Goal: Navigation & Orientation: Find specific page/section

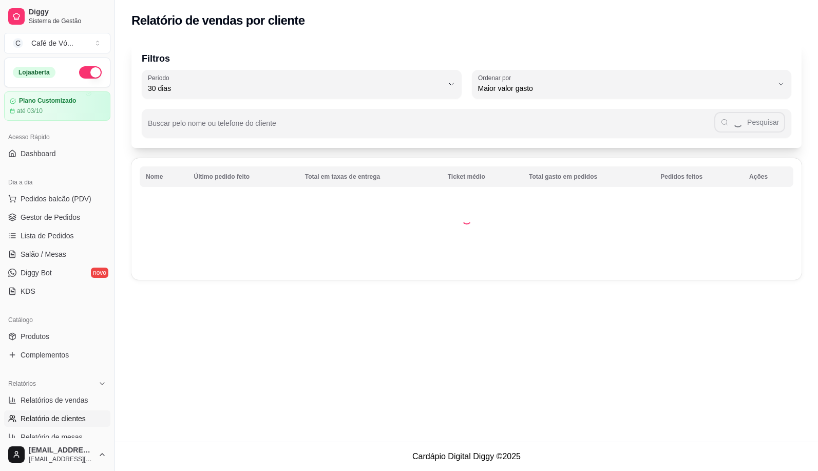
select select "30"
select select "HIGHEST_TOTAL_SPENT_WITH_ORDERS"
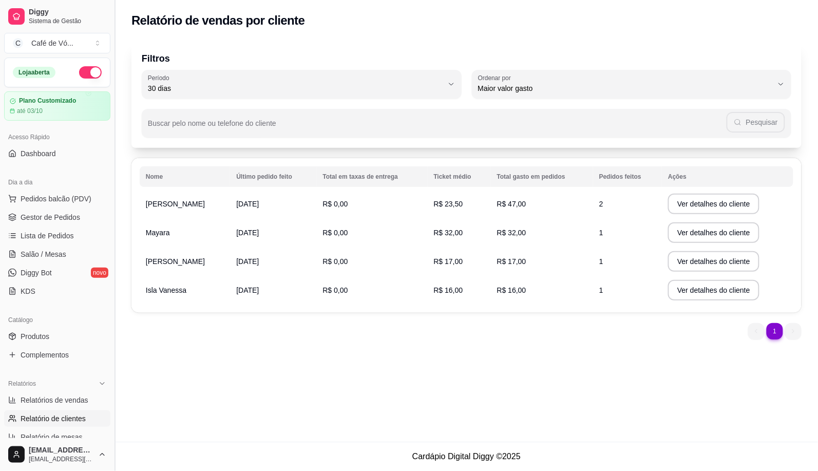
click at [111, 432] on button "Toggle Sidebar" at bounding box center [114, 235] width 8 height 471
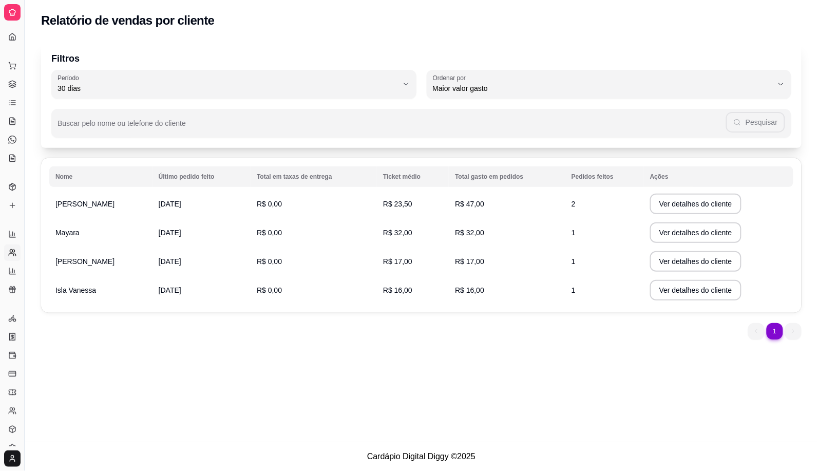
click at [14, 11] on icon at bounding box center [12, 12] width 8 height 8
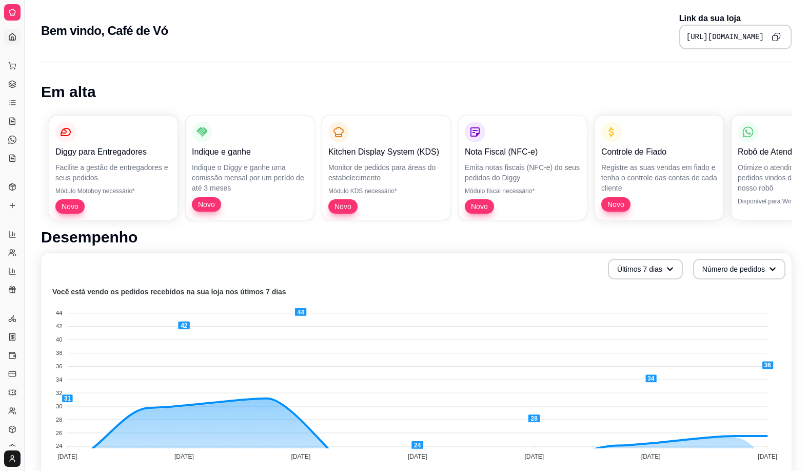
click at [12, 11] on icon at bounding box center [12, 12] width 8 height 8
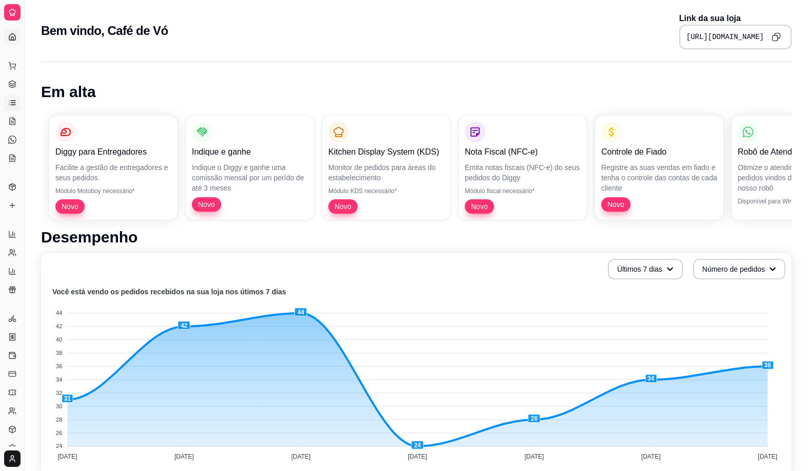
click at [13, 103] on icon at bounding box center [12, 103] width 8 height 8
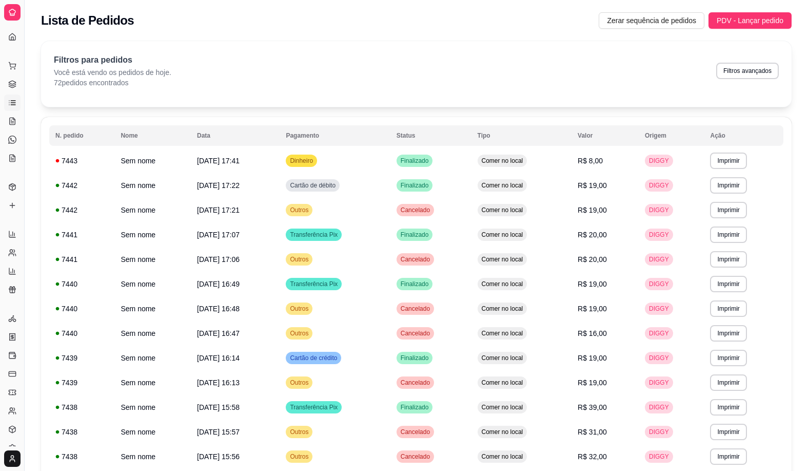
click at [3, 80] on div "Dia a dia Pedidos balcão (PDV) Gestor de Pedidos Lista de Pedidos Salão / Mesas…" at bounding box center [12, 111] width 24 height 117
click at [11, 163] on div "Catálogo" at bounding box center [12, 170] width 16 height 16
click at [11, 98] on link "Lista de Pedidos" at bounding box center [12, 102] width 16 height 16
click at [13, 86] on icon at bounding box center [12, 85] width 7 height 2
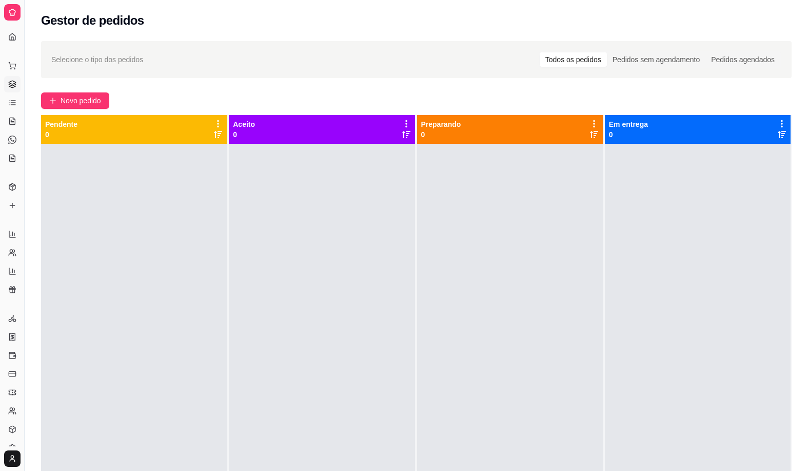
click at [13, 86] on icon at bounding box center [12, 85] width 7 height 2
click at [13, 85] on icon at bounding box center [12, 84] width 8 height 8
click at [11, 355] on icon at bounding box center [12, 355] width 8 height 8
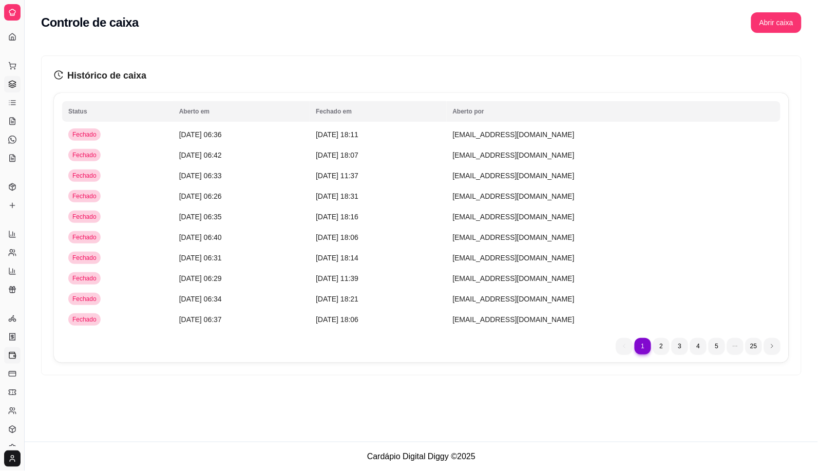
click at [9, 91] on link "Gestor de Pedidos" at bounding box center [12, 84] width 16 height 16
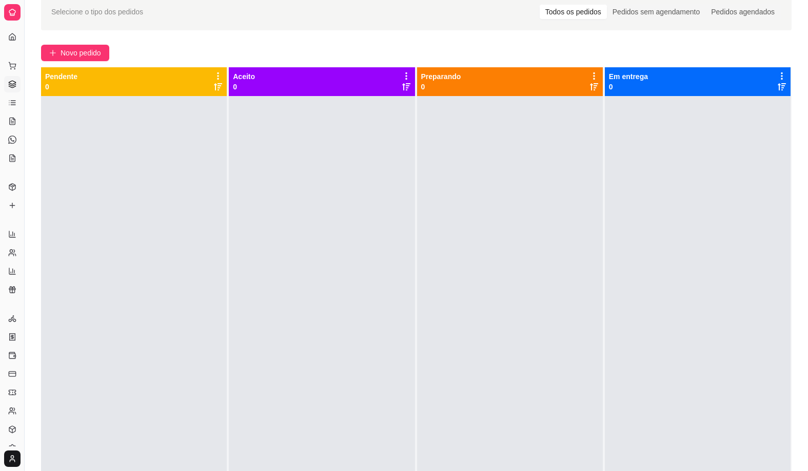
click at [14, 41] on div "Dia a dia" at bounding box center [12, 49] width 16 height 16
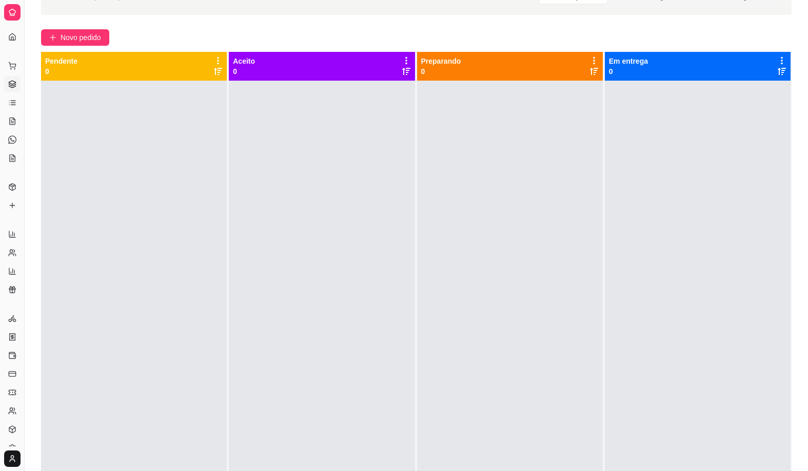
scroll to position [64, 0]
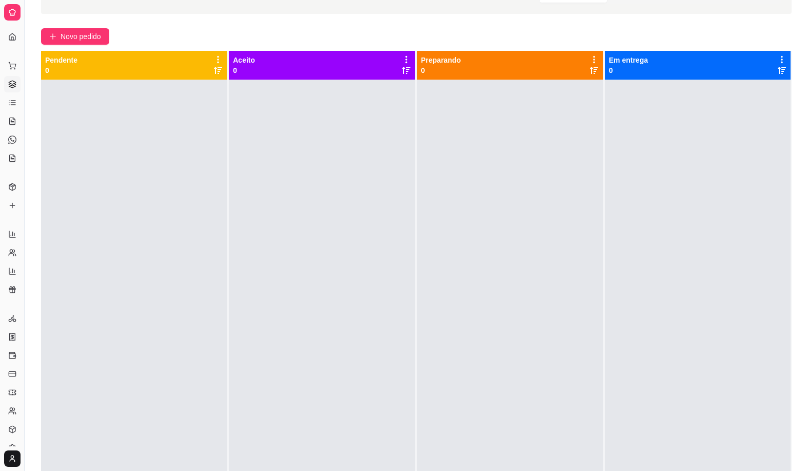
click at [8, 81] on icon at bounding box center [12, 84] width 8 height 8
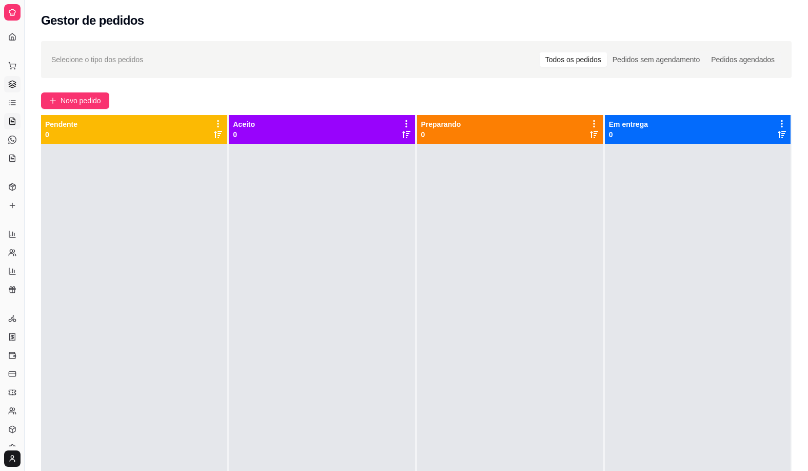
click at [11, 122] on icon at bounding box center [12, 122] width 3 height 0
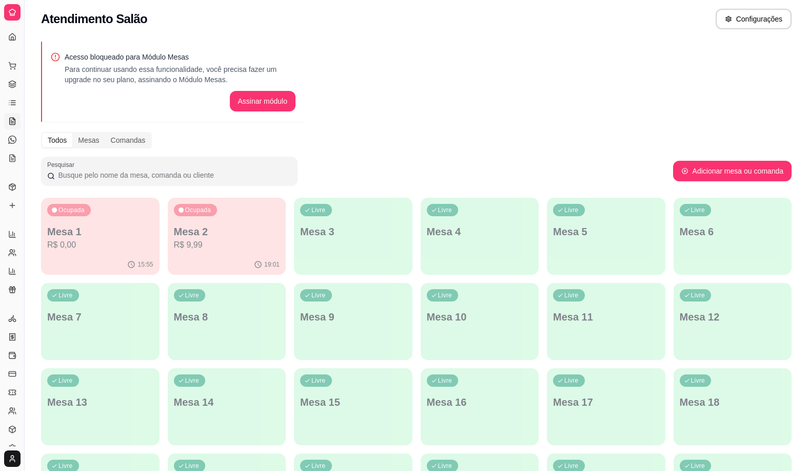
click at [380, 99] on div "Acesso bloqueado para Módulo Mesas Para continuar usando essa funcionalidade, v…" at bounding box center [417, 331] width 784 height 592
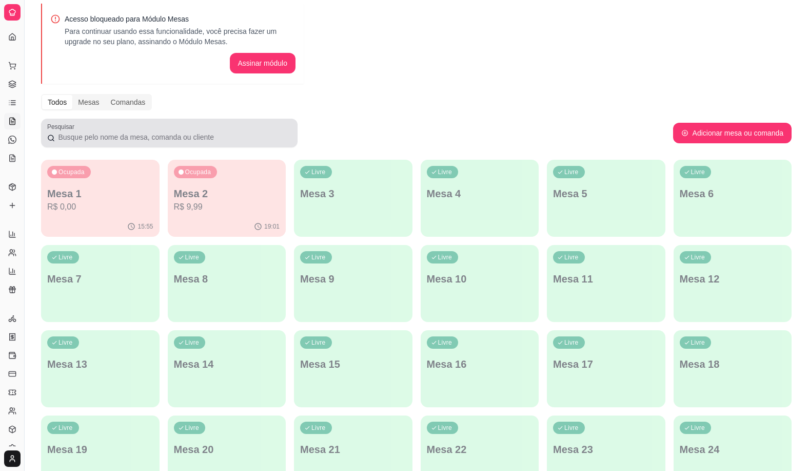
scroll to position [64, 0]
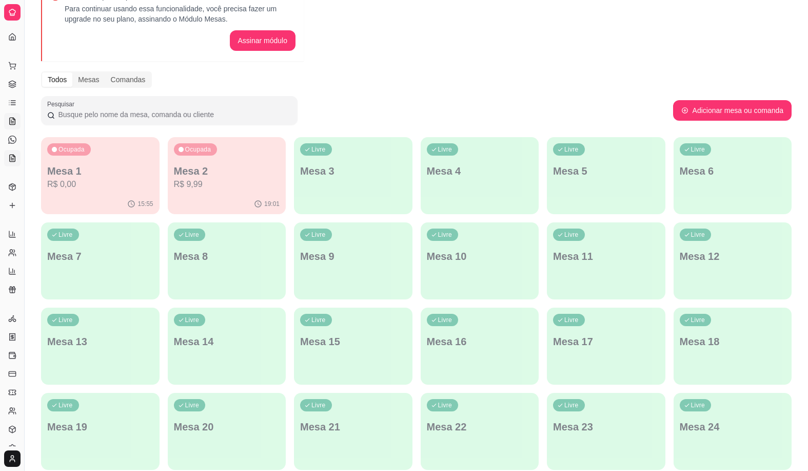
click at [12, 160] on icon at bounding box center [12, 160] width 3 height 0
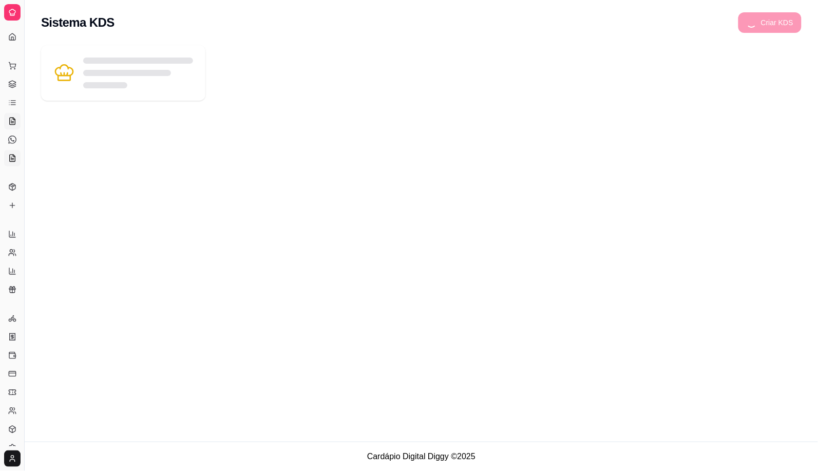
click at [12, 117] on icon at bounding box center [12, 121] width 8 height 8
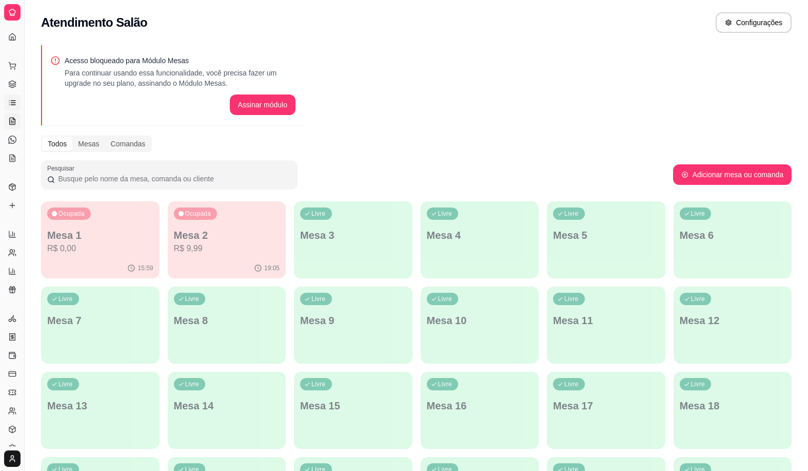
click at [13, 106] on icon at bounding box center [12, 103] width 8 height 8
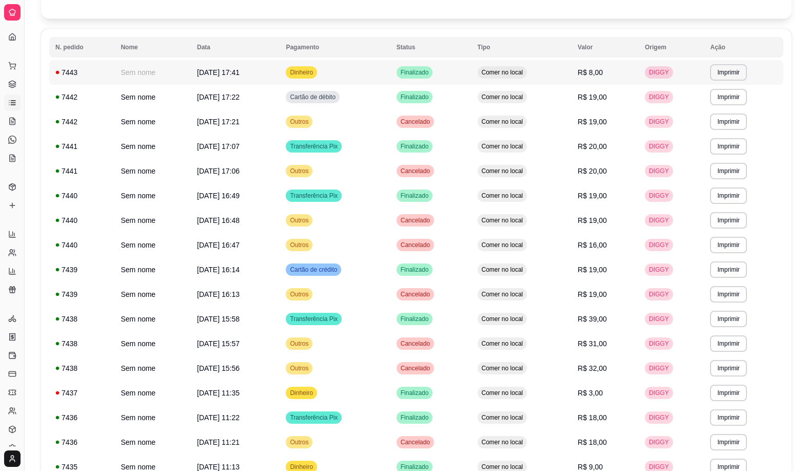
scroll to position [106, 0]
